Goal: Information Seeking & Learning: Learn about a topic

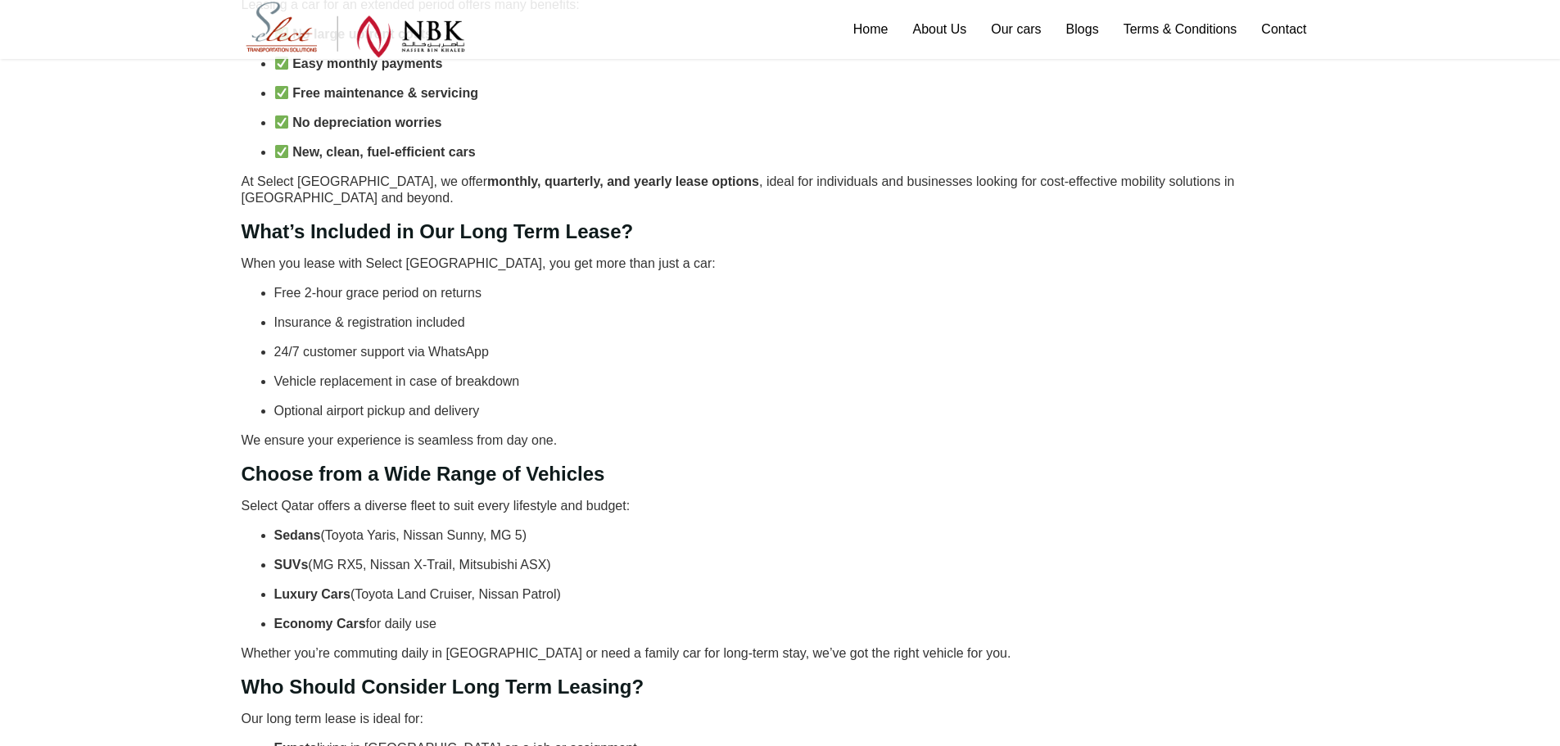
scroll to position [409, 0]
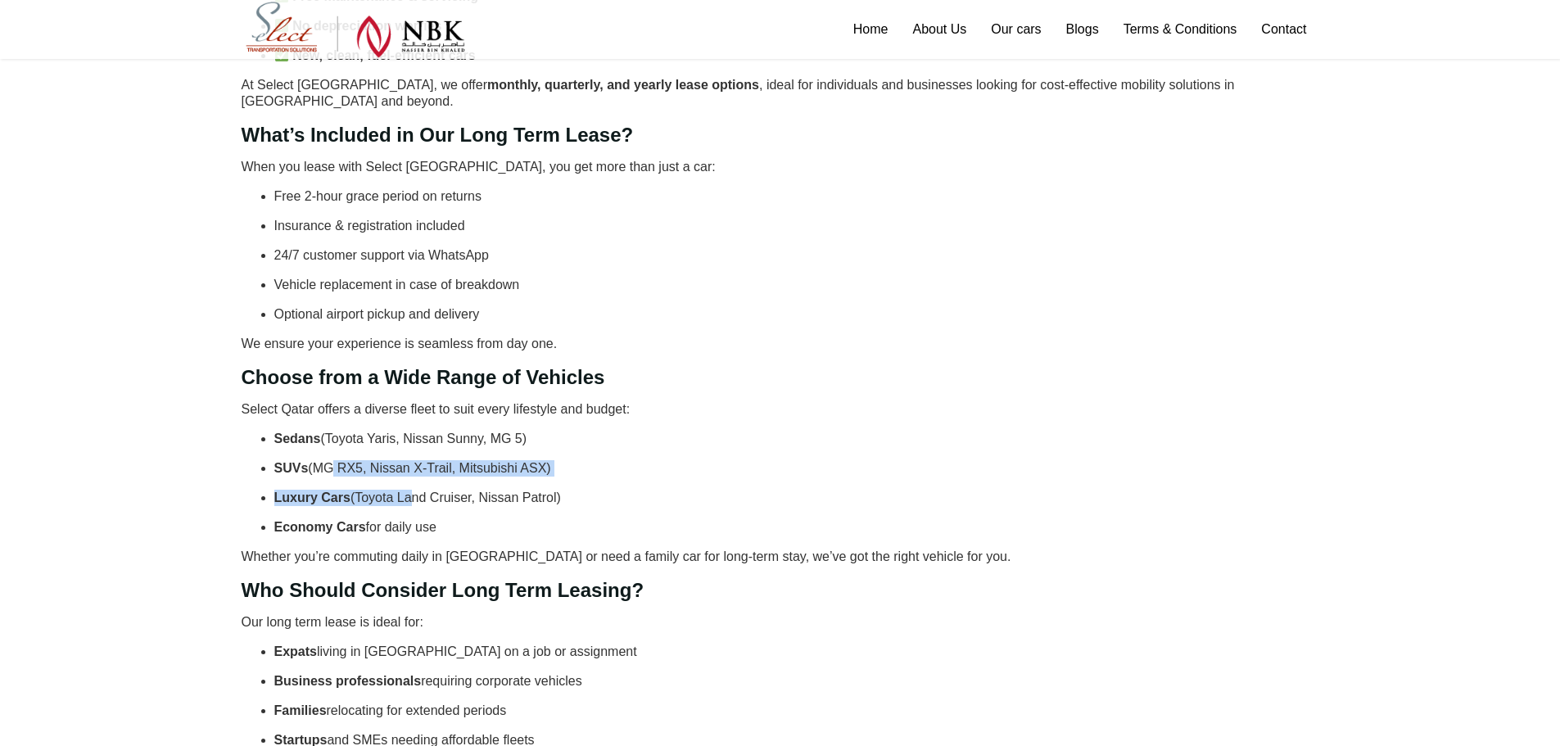
drag, startPoint x: 323, startPoint y: 429, endPoint x: 404, endPoint y: 463, distance: 88.5
click at [404, 463] on ul "Sedans (Toyota Yaris, Nissan Sunny, MG 5) SUVs (MG RX5, Nissan X-Trail, Mitsubi…" at bounding box center [780, 483] width 1077 height 105
click at [404, 490] on p "Luxury Cars (Toyota Land Cruiser, Nissan Patrol)" at bounding box center [796, 498] width 1045 height 16
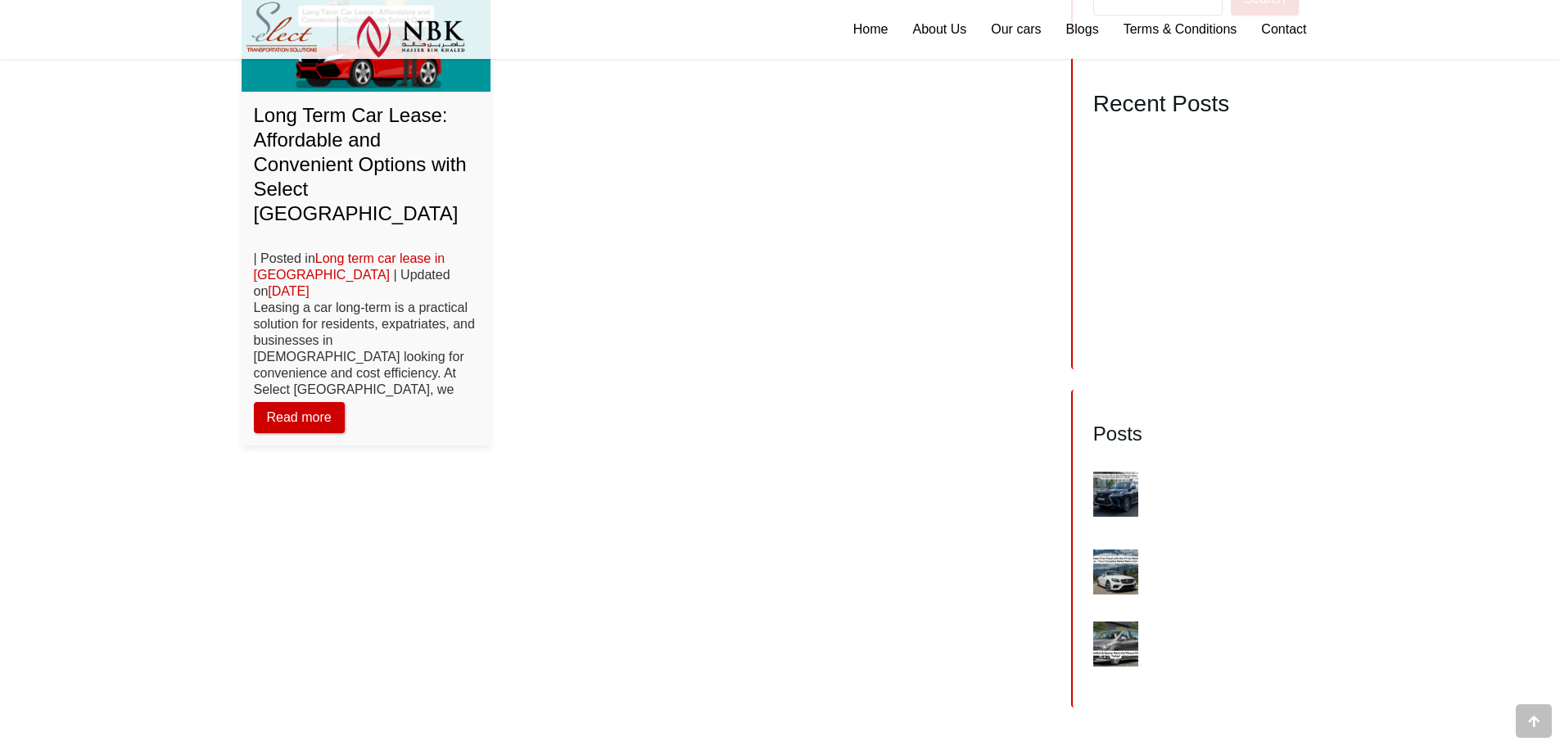
scroll to position [1719, 0]
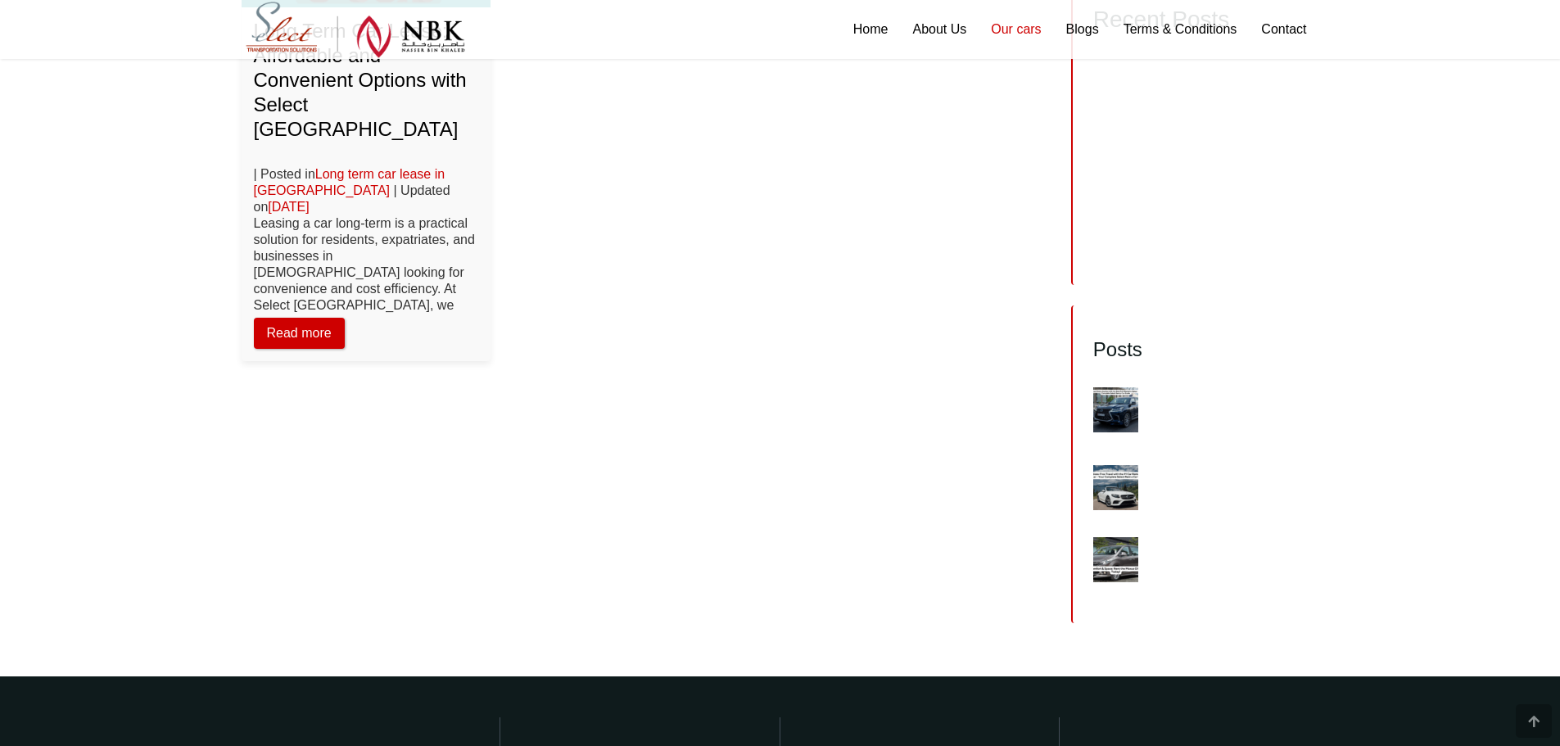
click at [1001, 32] on link "Our cars" at bounding box center [1015, 29] width 74 height 59
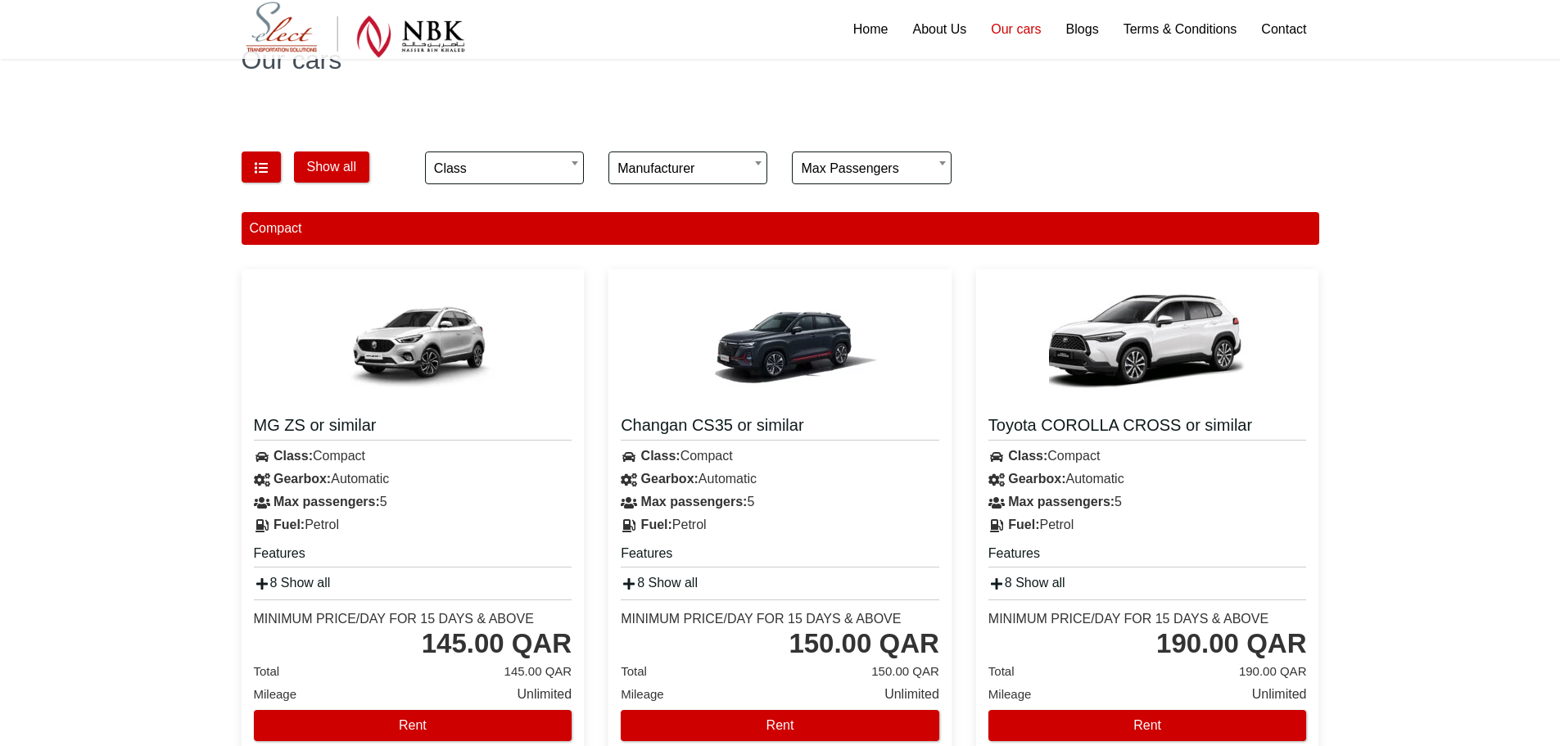
scroll to position [327, 0]
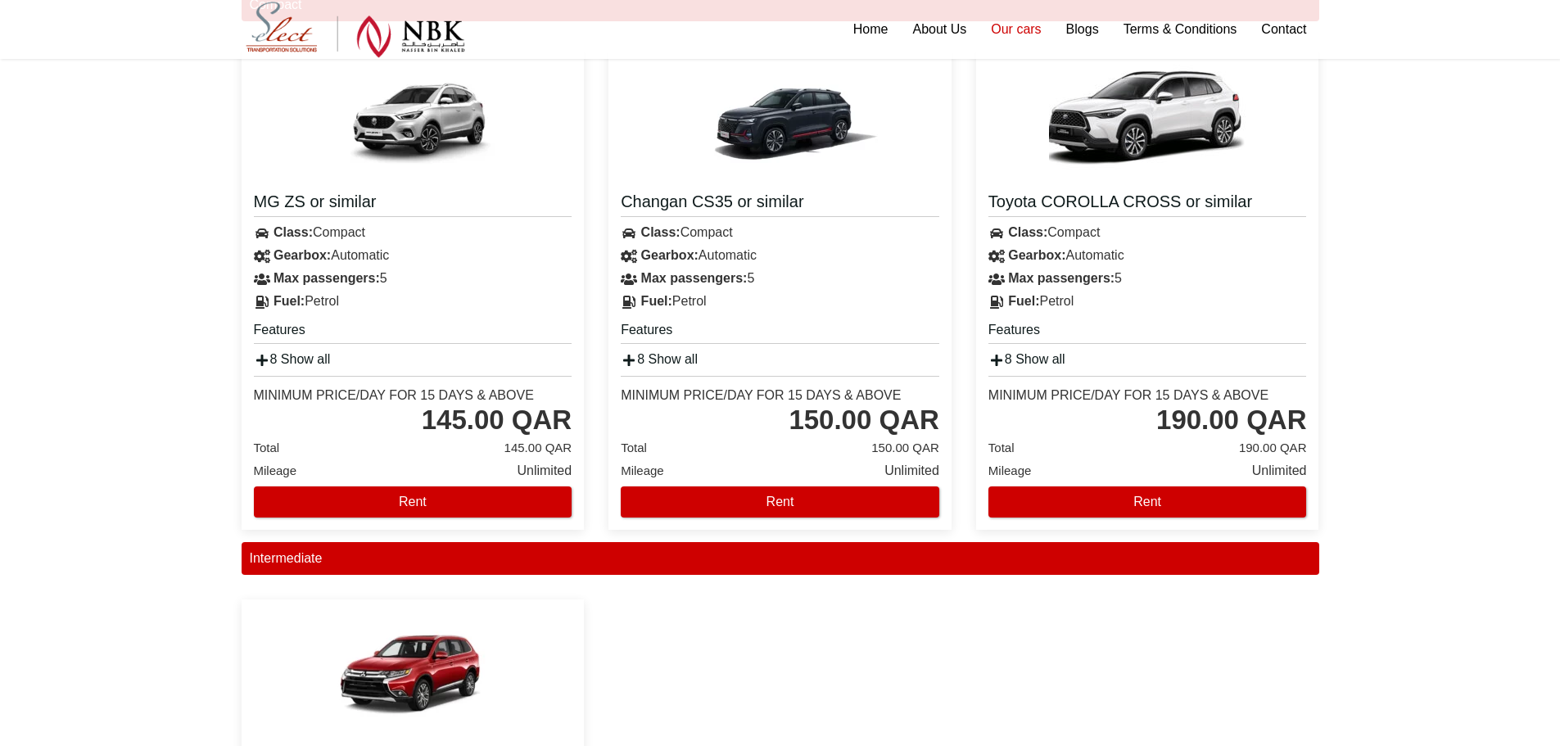
click at [333, 383] on div "Minimum Price/Day for 15 days & Above 145.00 QAR" at bounding box center [413, 406] width 318 height 61
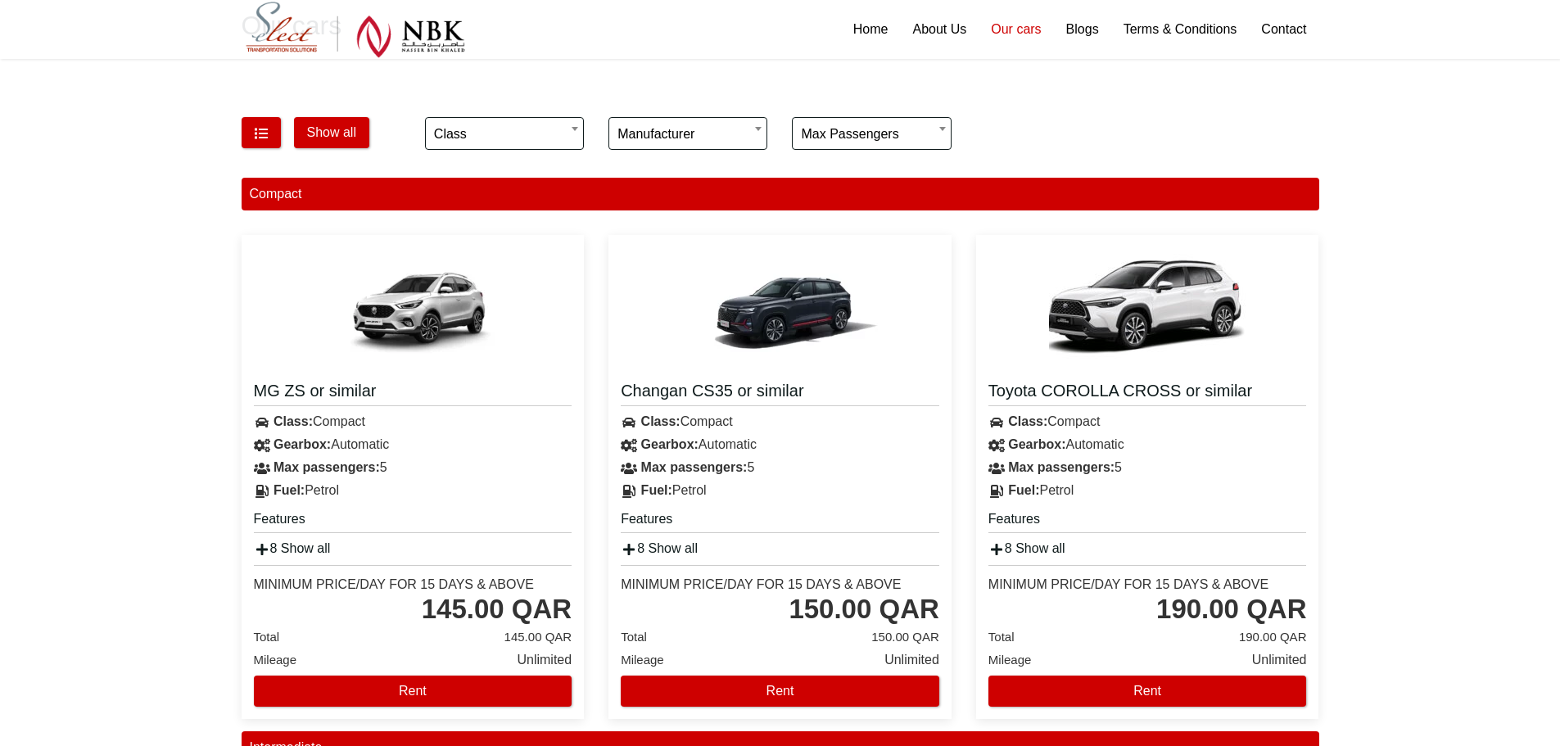
scroll to position [0, 0]
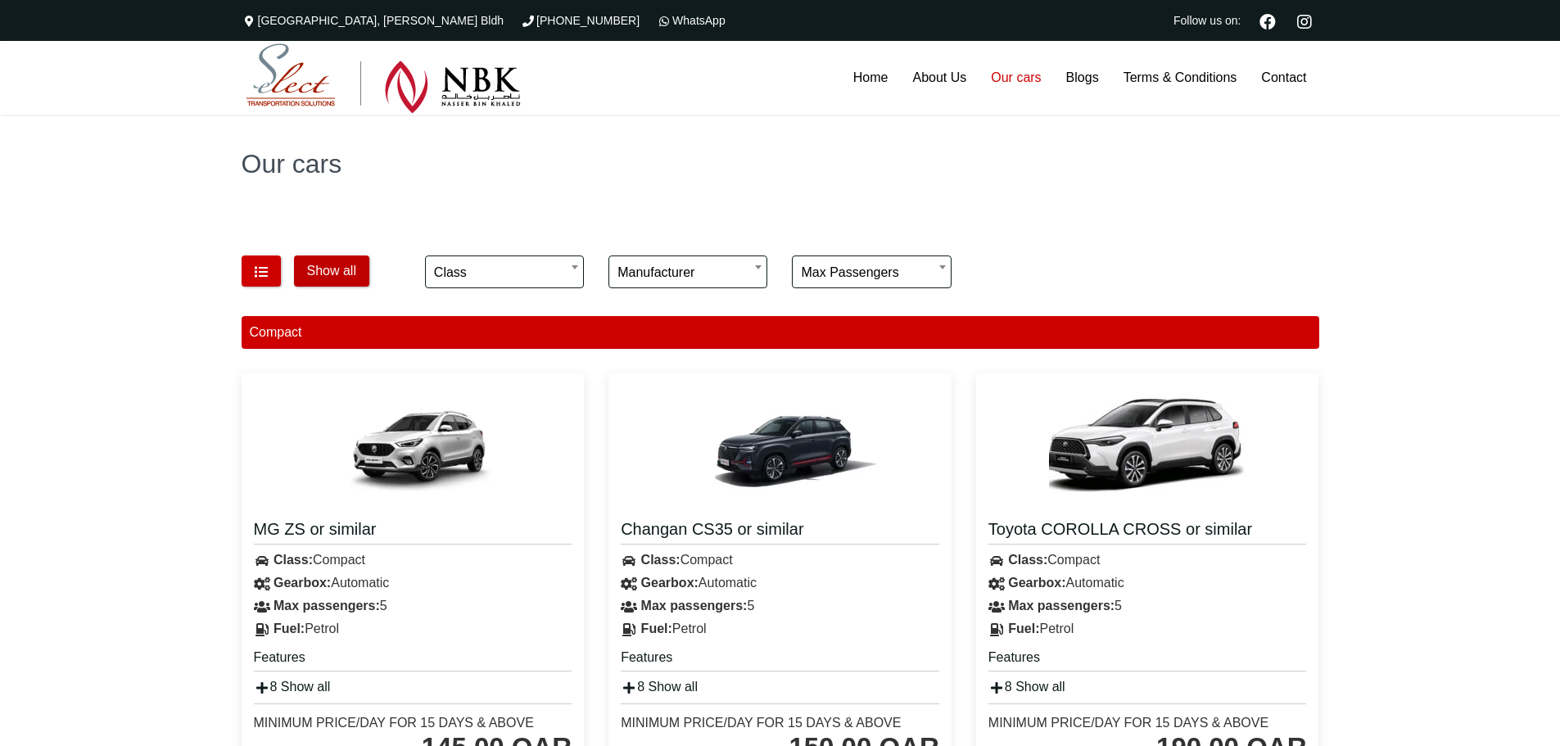
click at [350, 276] on button "Show all" at bounding box center [331, 270] width 75 height 31
click at [263, 273] on icon "button" at bounding box center [261, 271] width 16 height 13
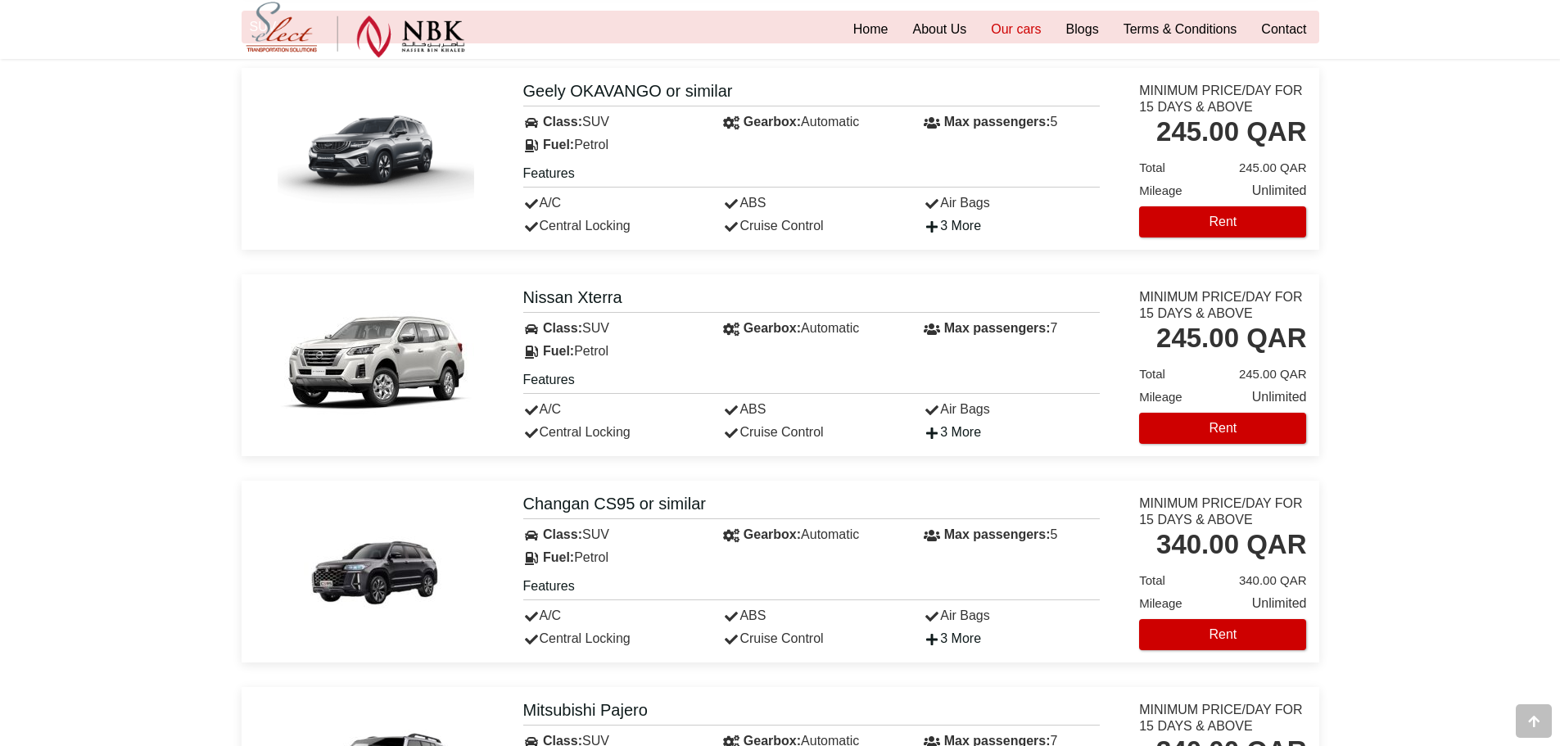
scroll to position [2702, 0]
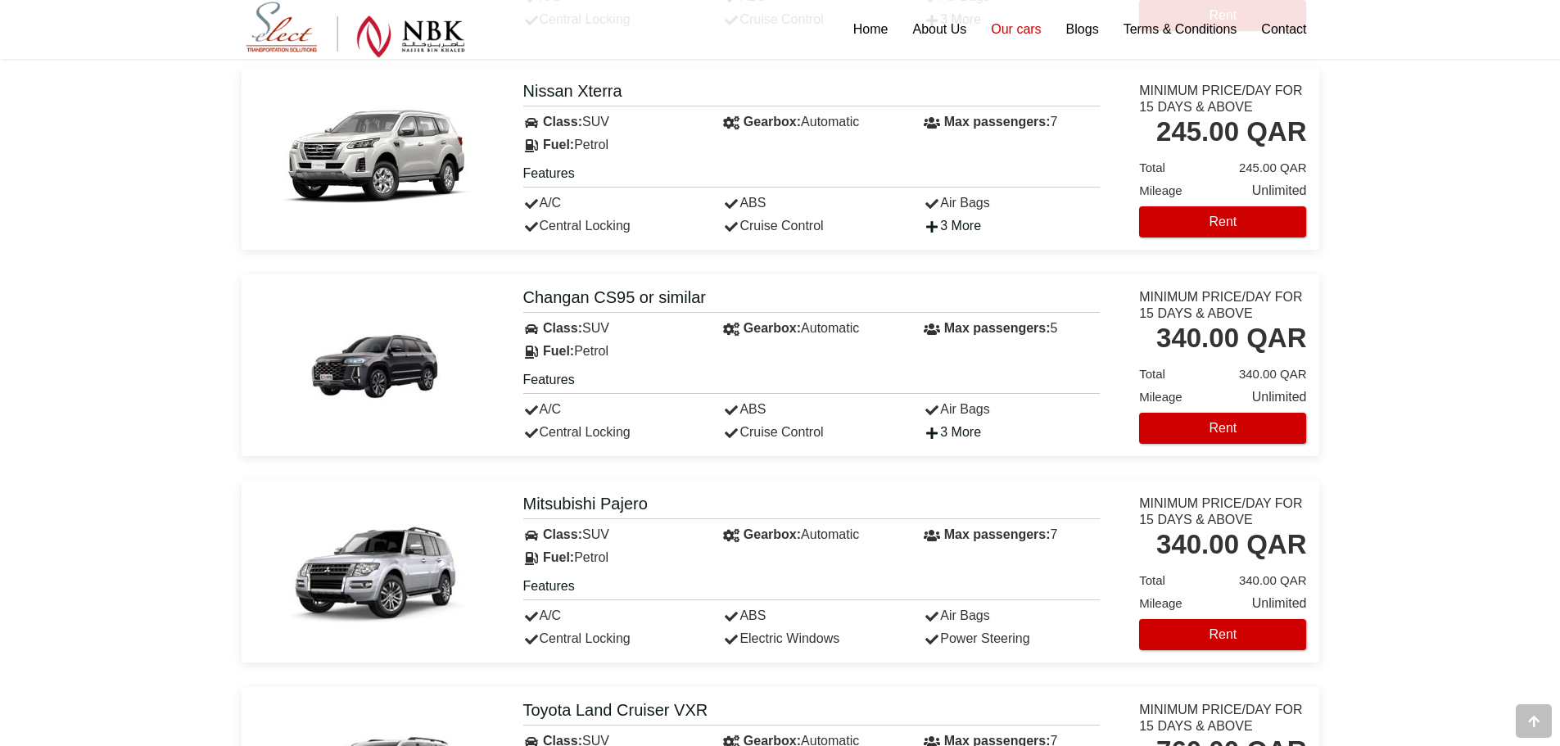
click at [1260, 345] on div "340.00 QAR" at bounding box center [1231, 338] width 150 height 33
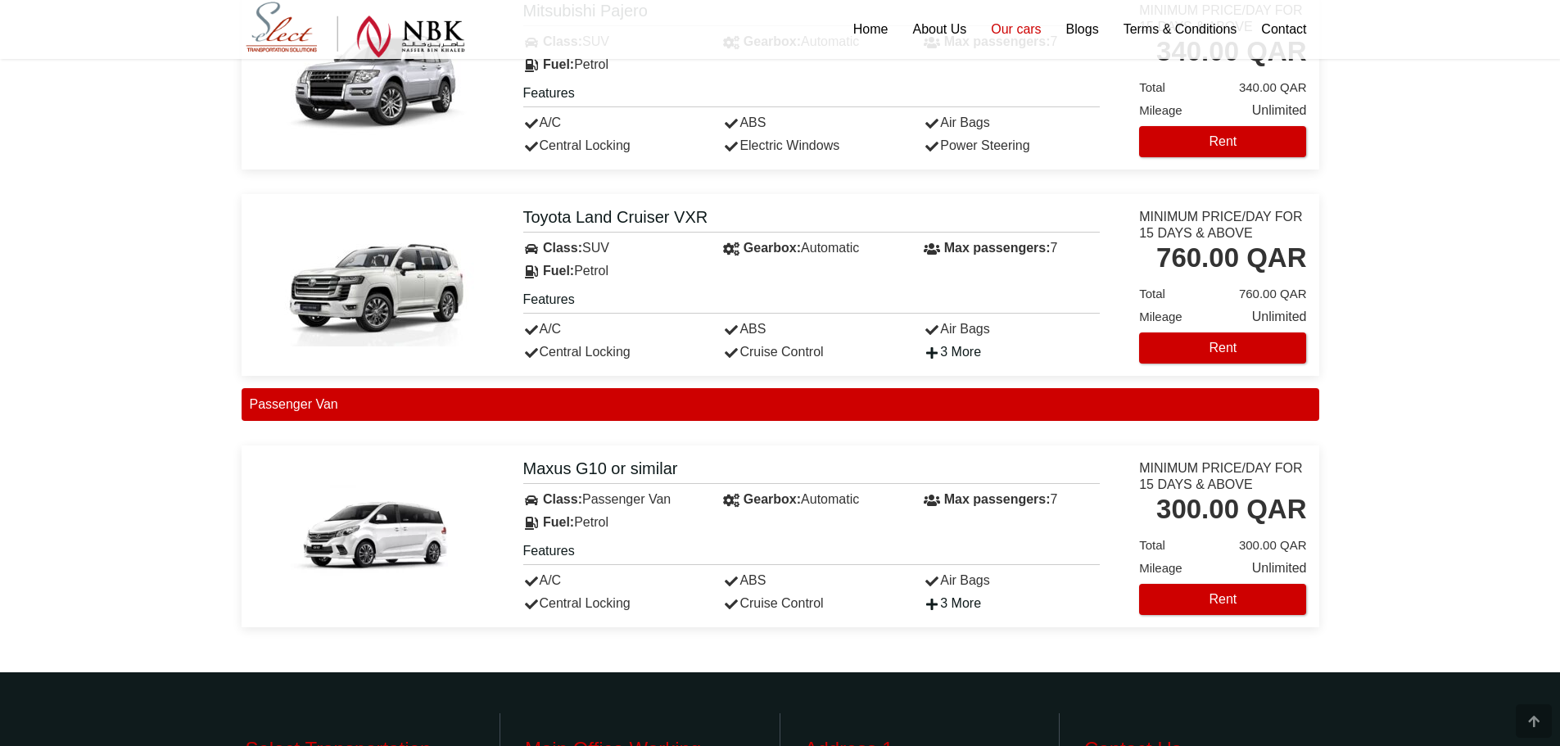
scroll to position [3356, 0]
